Goal: Information Seeking & Learning: Learn about a topic

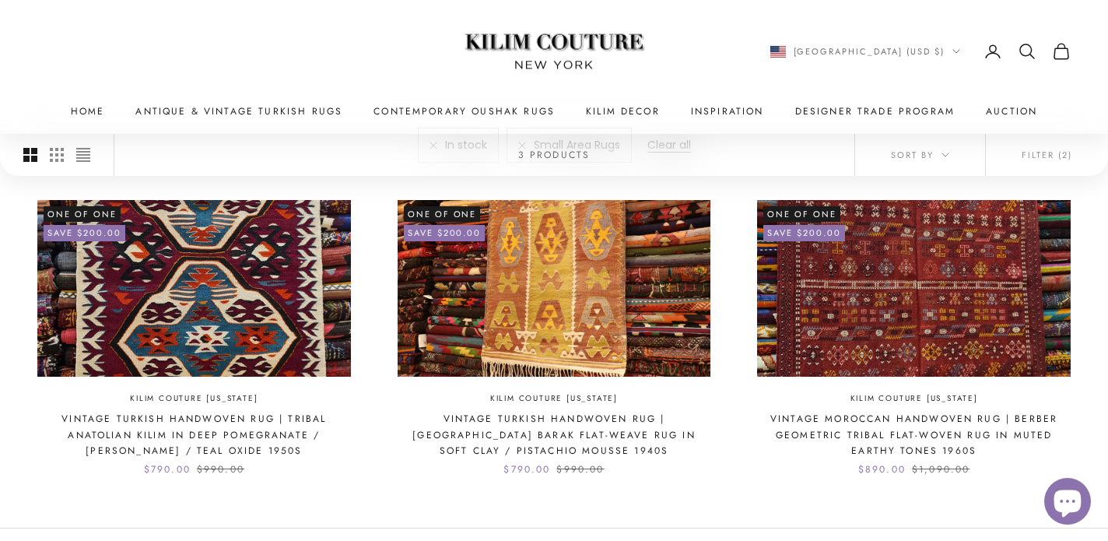
click at [602, 58] on img at bounding box center [554, 52] width 195 height 74
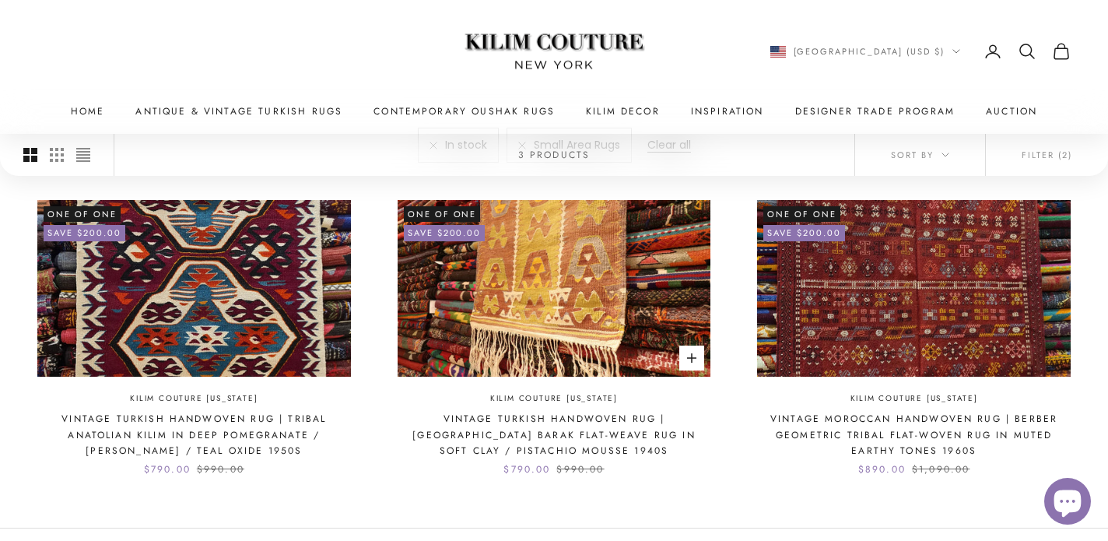
scroll to position [1268, 0]
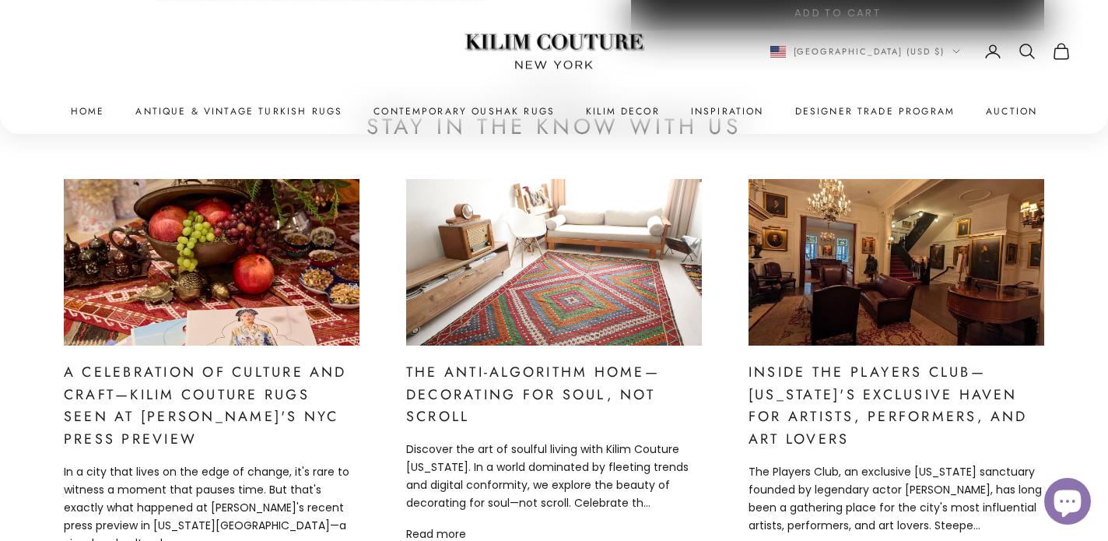
scroll to position [6602, 0]
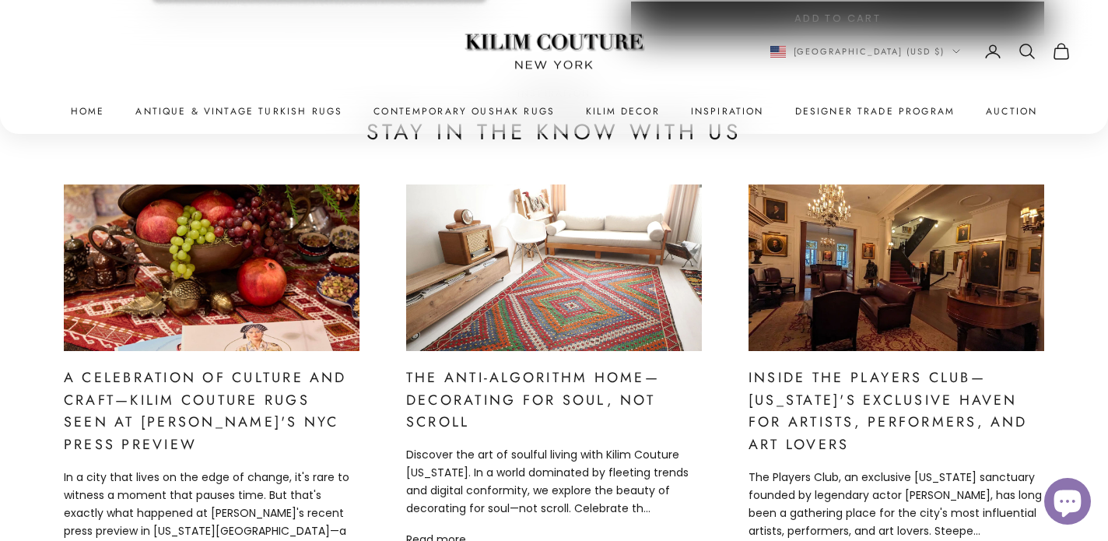
click at [256, 275] on img at bounding box center [211, 267] width 355 height 199
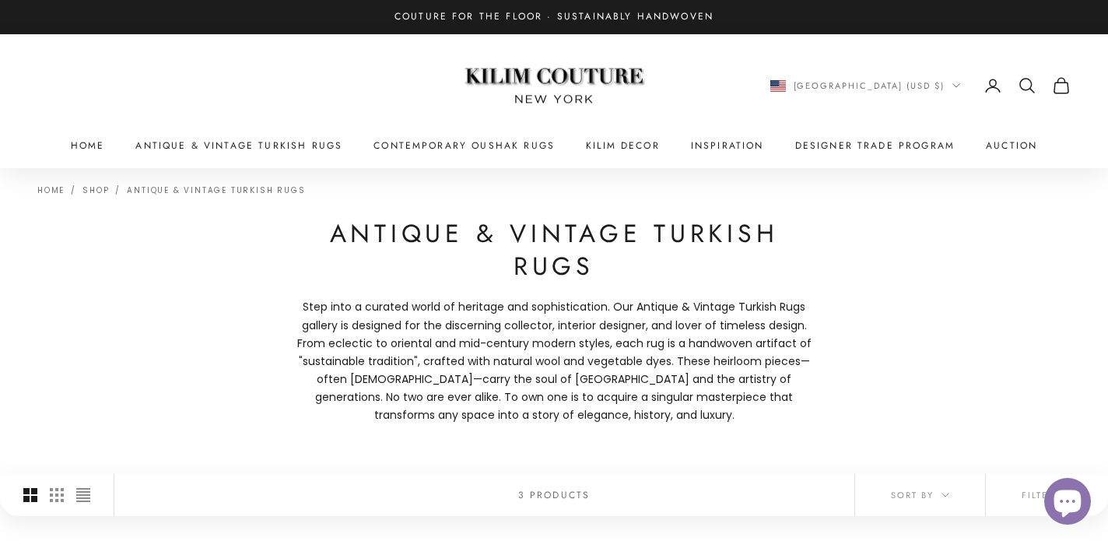
click at [578, 72] on img at bounding box center [554, 86] width 195 height 74
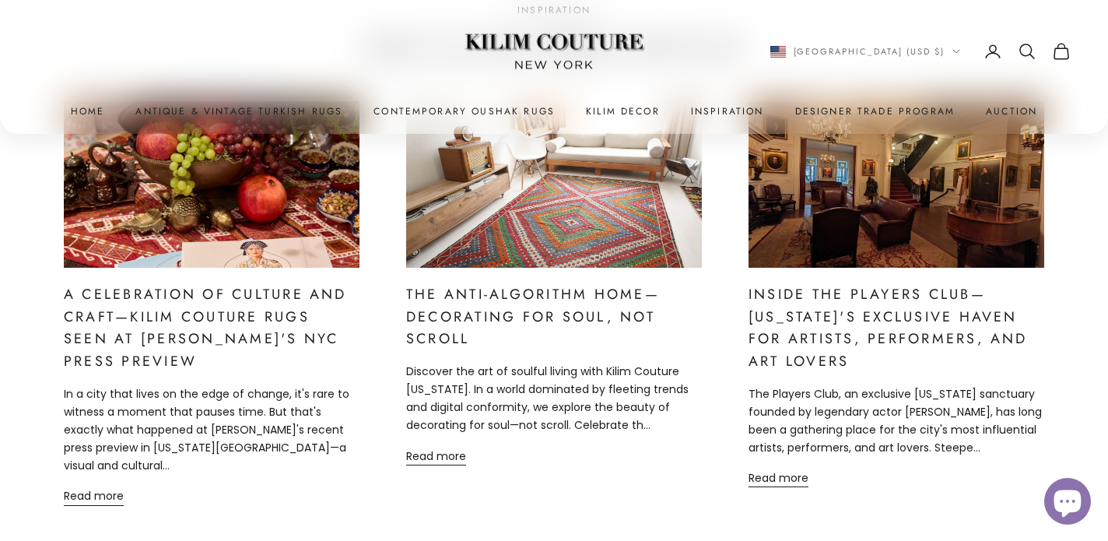
scroll to position [6686, 0]
click at [223, 338] on link "A Celebration of Culture and Craft—Kilim Couture Rugs Seen at [PERSON_NAME]'s N…" at bounding box center [205, 326] width 283 height 87
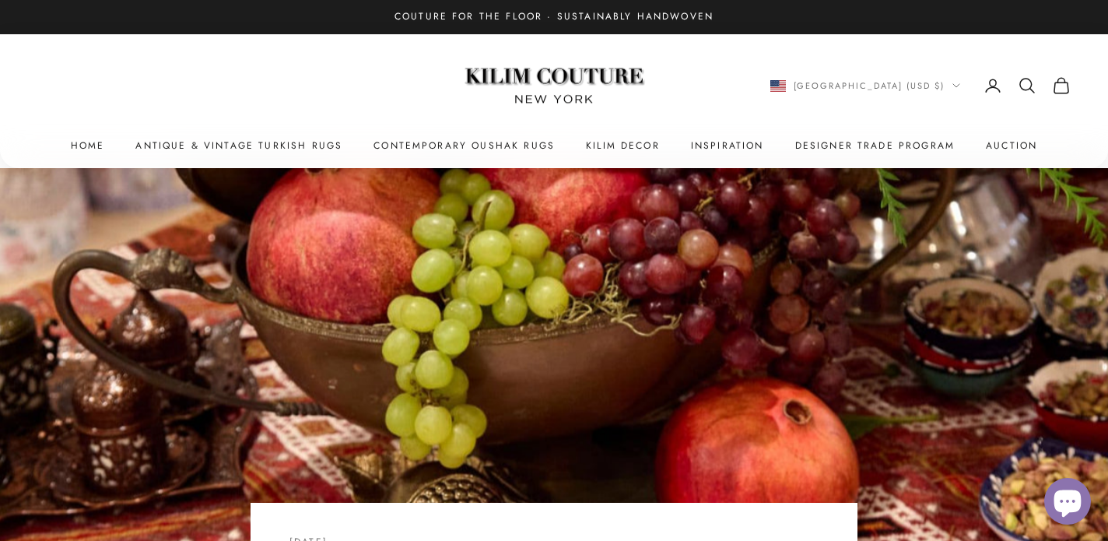
click at [561, 89] on link "Kilim Couture [US_STATE]" at bounding box center [554, 86] width 195 height 74
